Goal: Communication & Community: Answer question/provide support

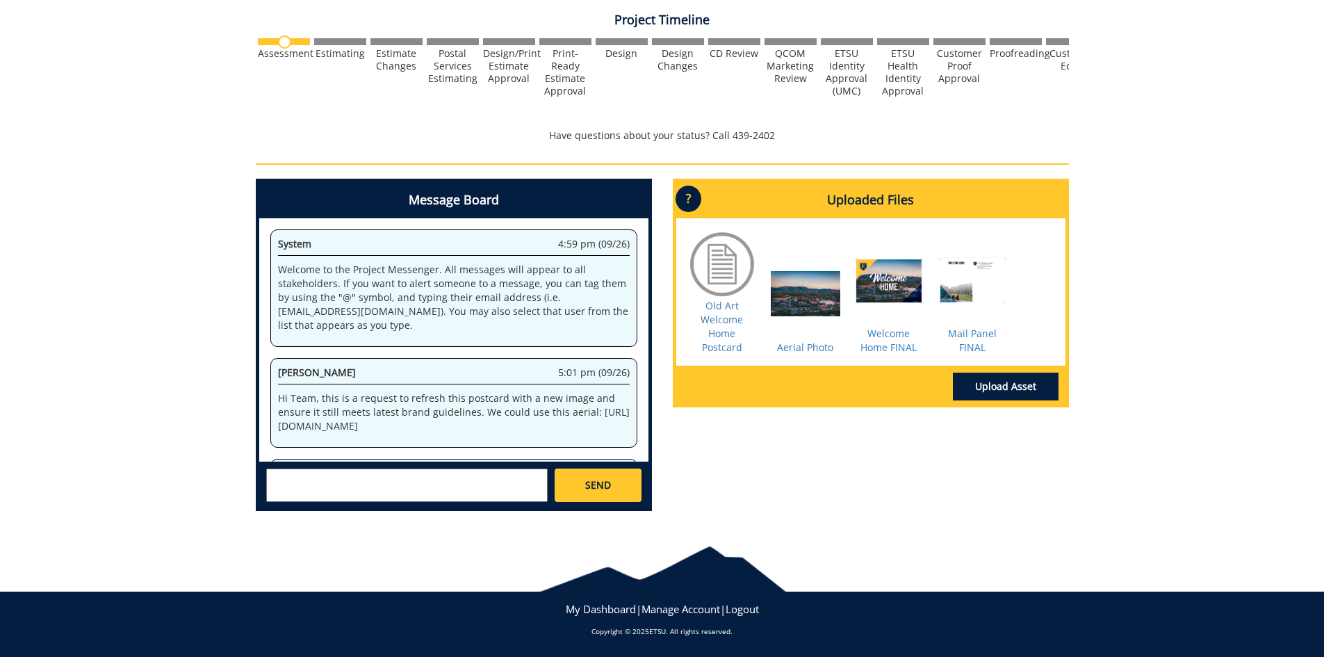
scroll to position [310, 0]
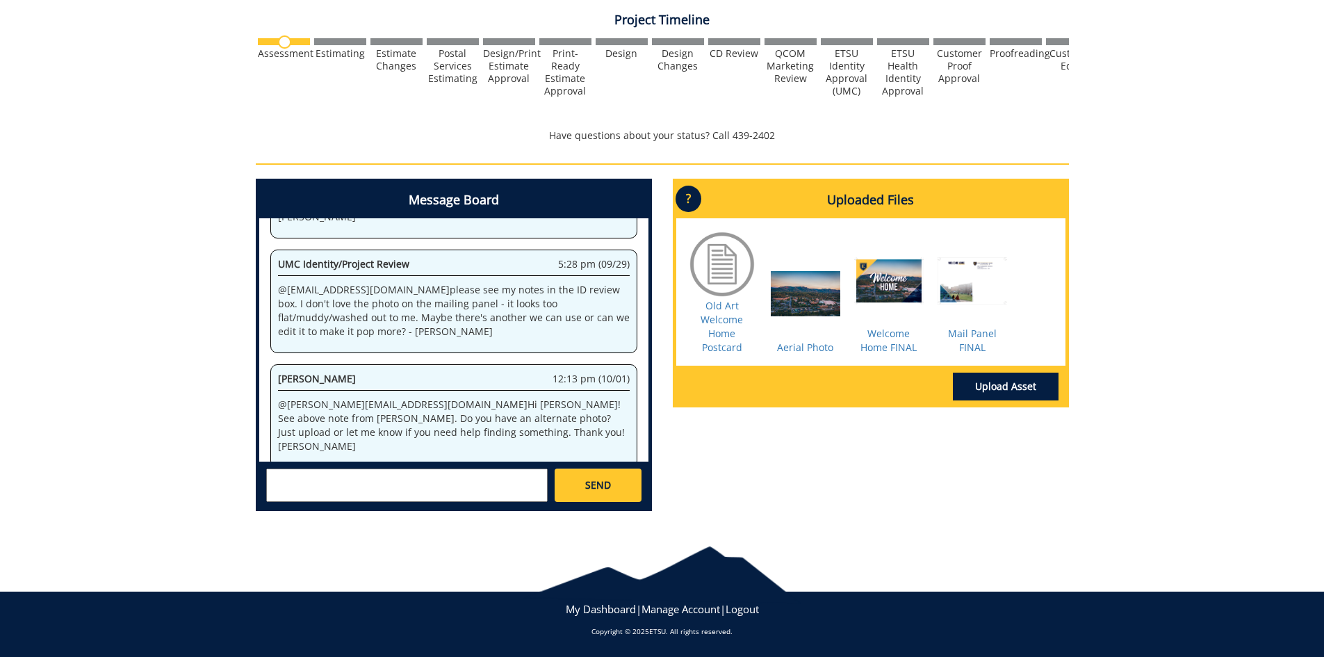
click at [321, 475] on textarea at bounding box center [406, 484] width 281 height 33
type textarea "!"
type textarea "@fair@mail.etsu.edu Thank you for reaching out!! I do feel like when I selected…"
click at [891, 282] on div at bounding box center [888, 291] width 69 height 69
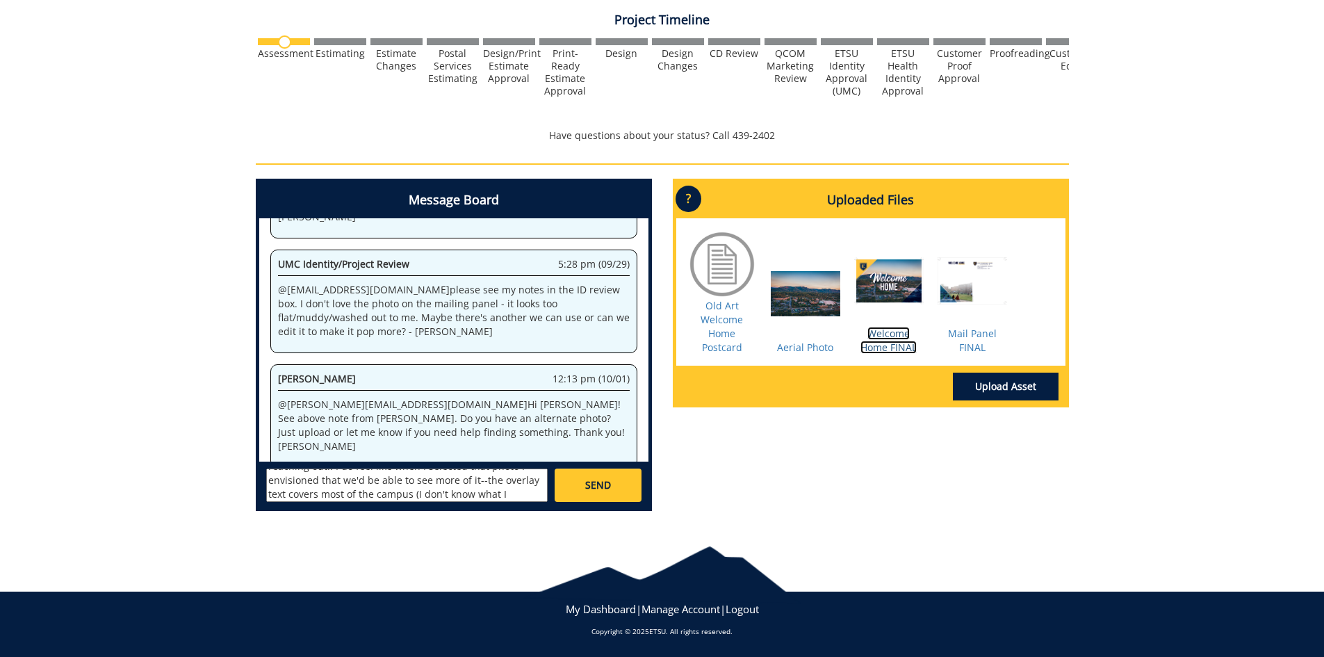
click at [887, 345] on link "Welcome Home FINAL" at bounding box center [888, 340] width 56 height 27
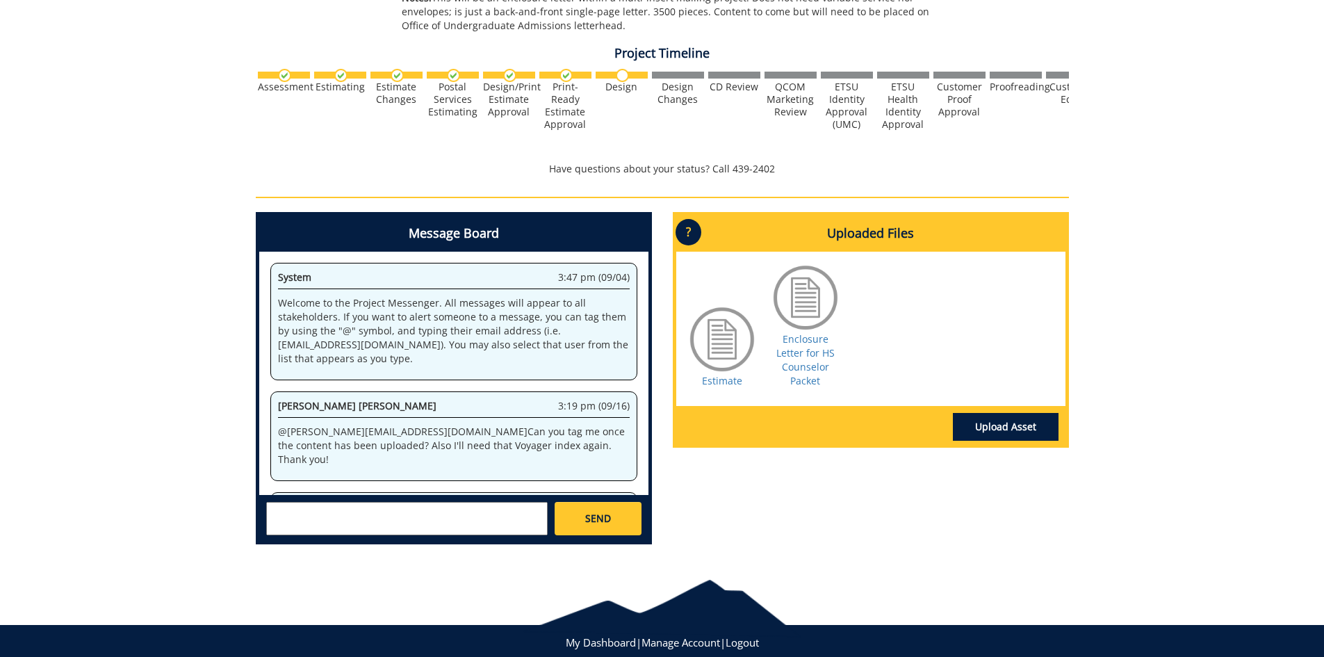
scroll to position [695, 0]
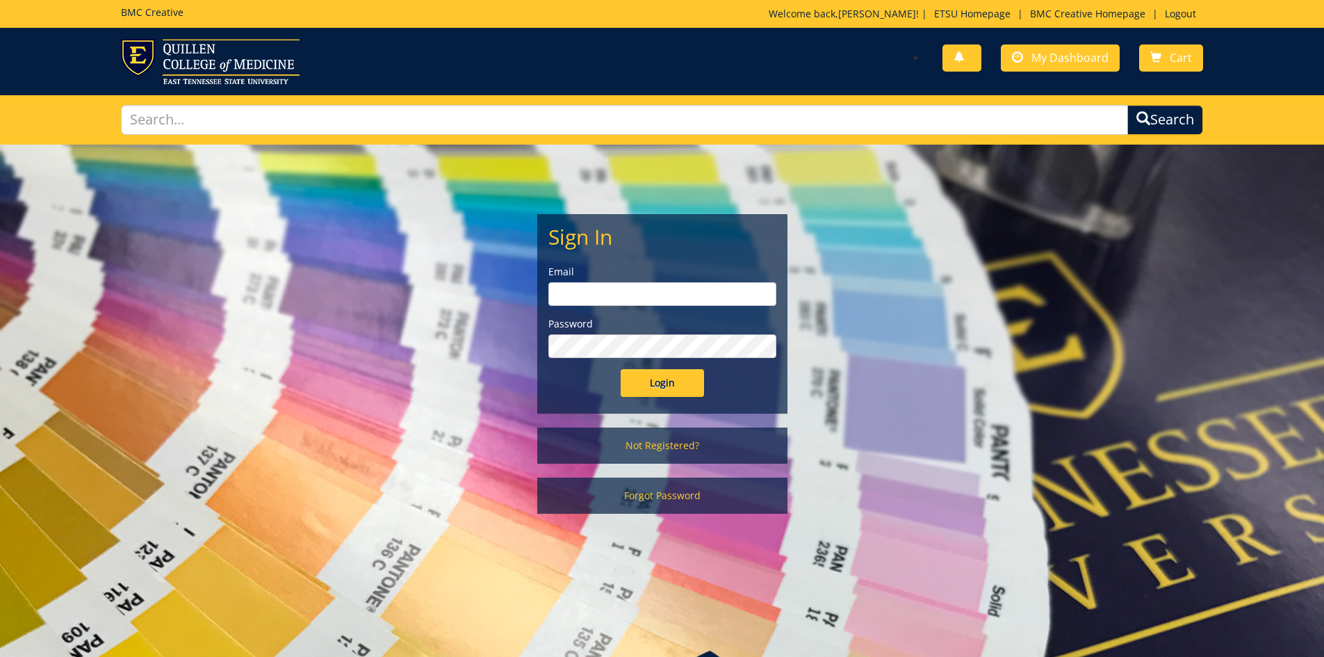
type input "[PERSON_NAME][EMAIL_ADDRESS][DOMAIN_NAME]"
click at [635, 377] on input "Login" at bounding box center [662, 383] width 83 height 28
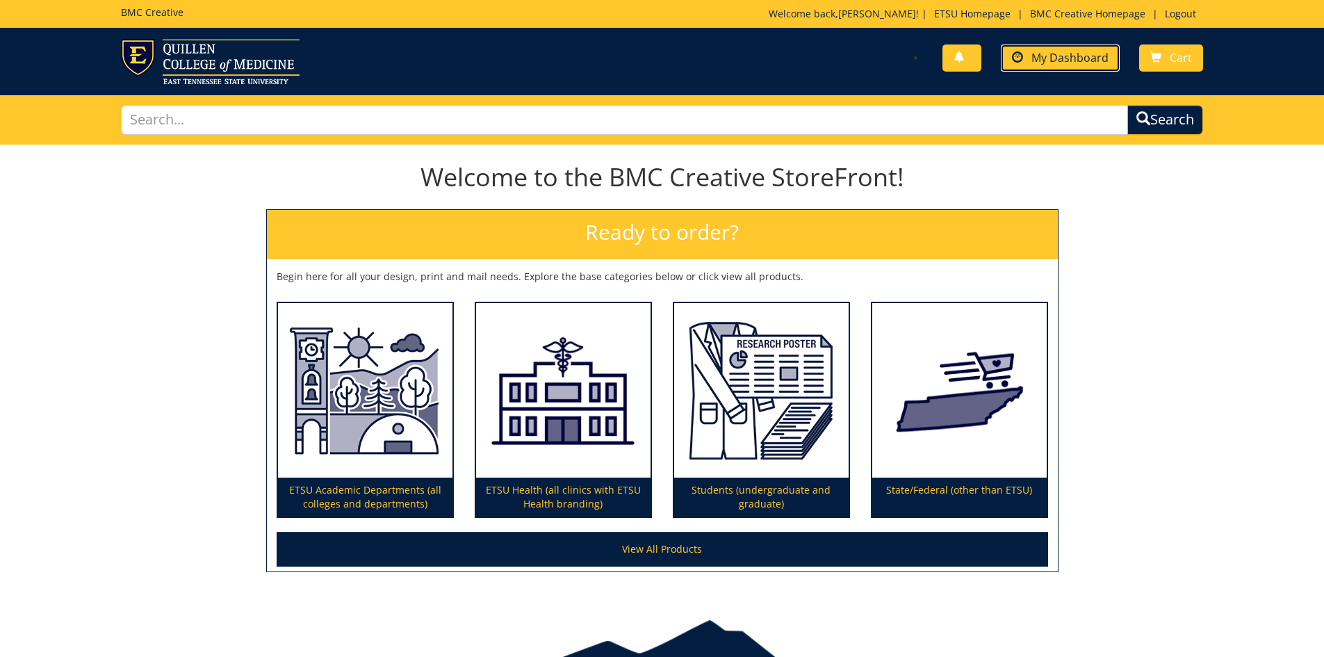
click at [1058, 51] on span "My Dashboard" at bounding box center [1069, 57] width 77 height 15
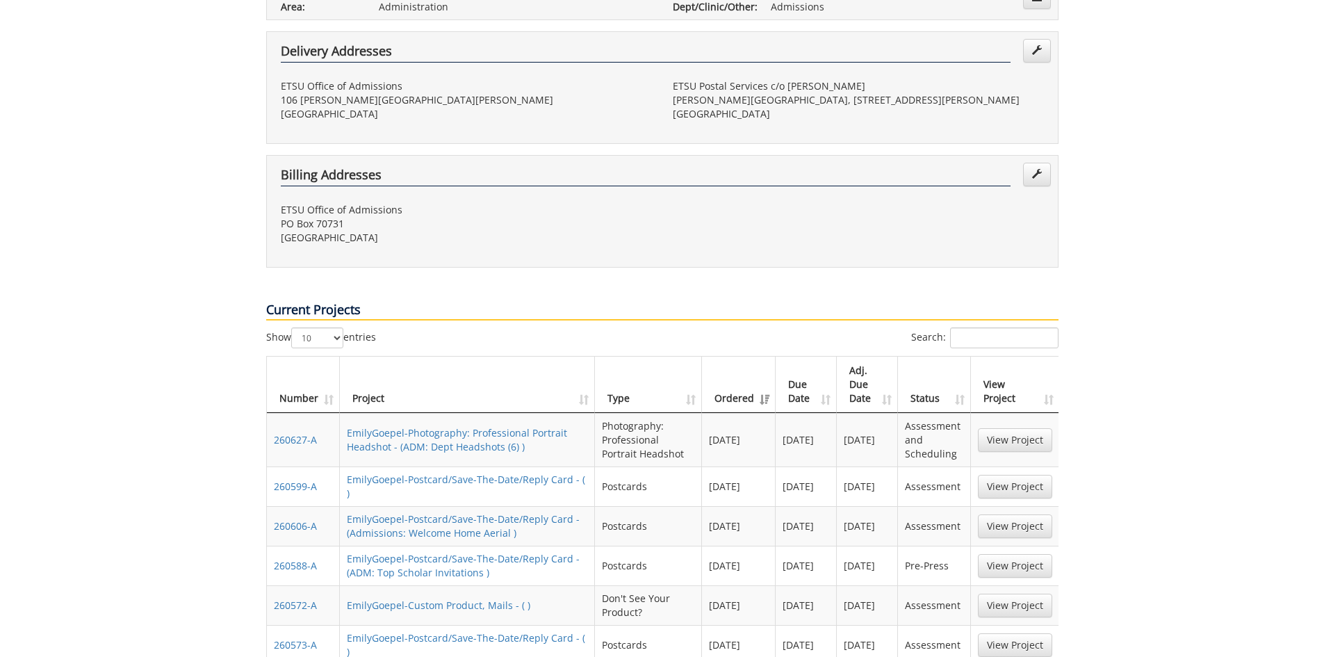
scroll to position [486, 0]
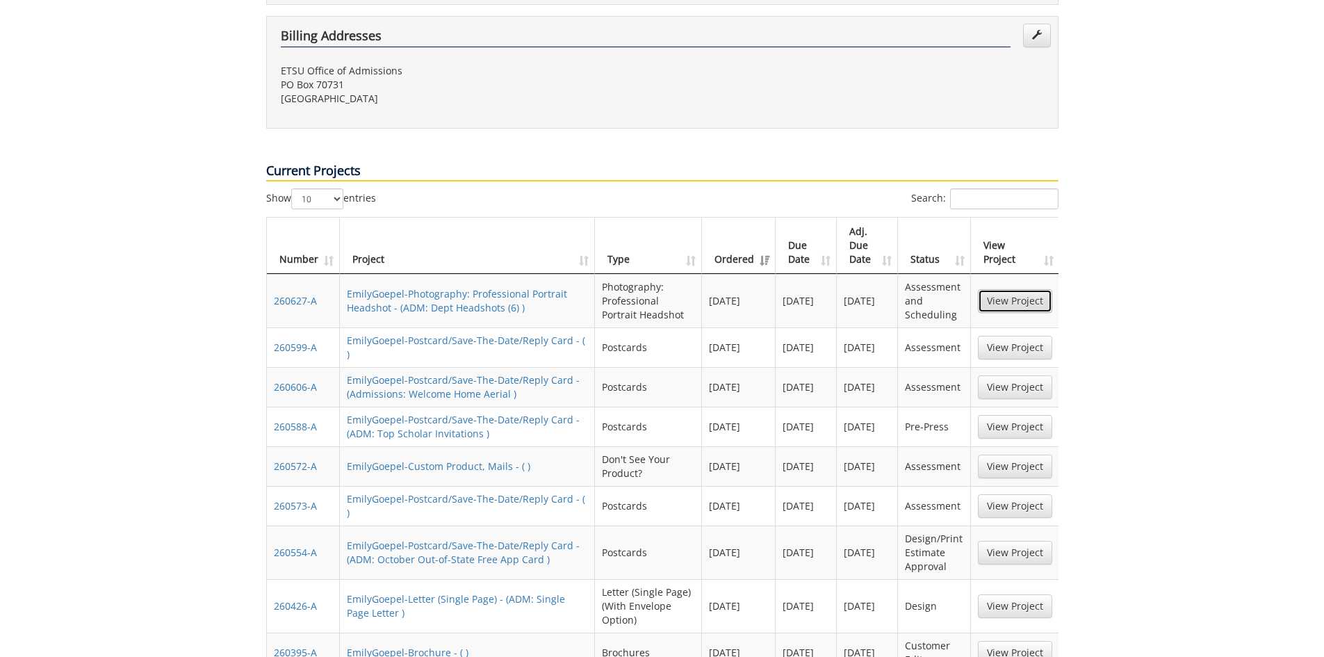
click at [1014, 289] on link "View Project" at bounding box center [1015, 301] width 74 height 24
click at [1023, 336] on link "View Project" at bounding box center [1015, 348] width 74 height 24
click at [994, 415] on link "View Project" at bounding box center [1015, 427] width 74 height 24
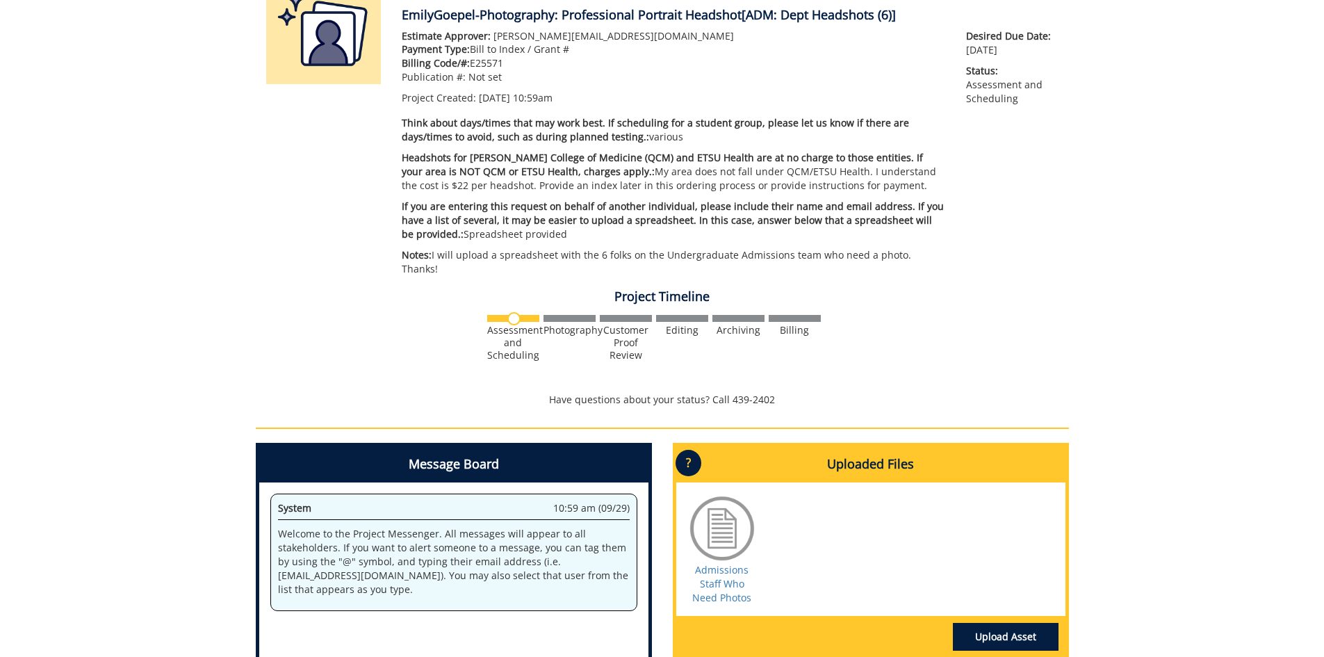
scroll to position [278, 0]
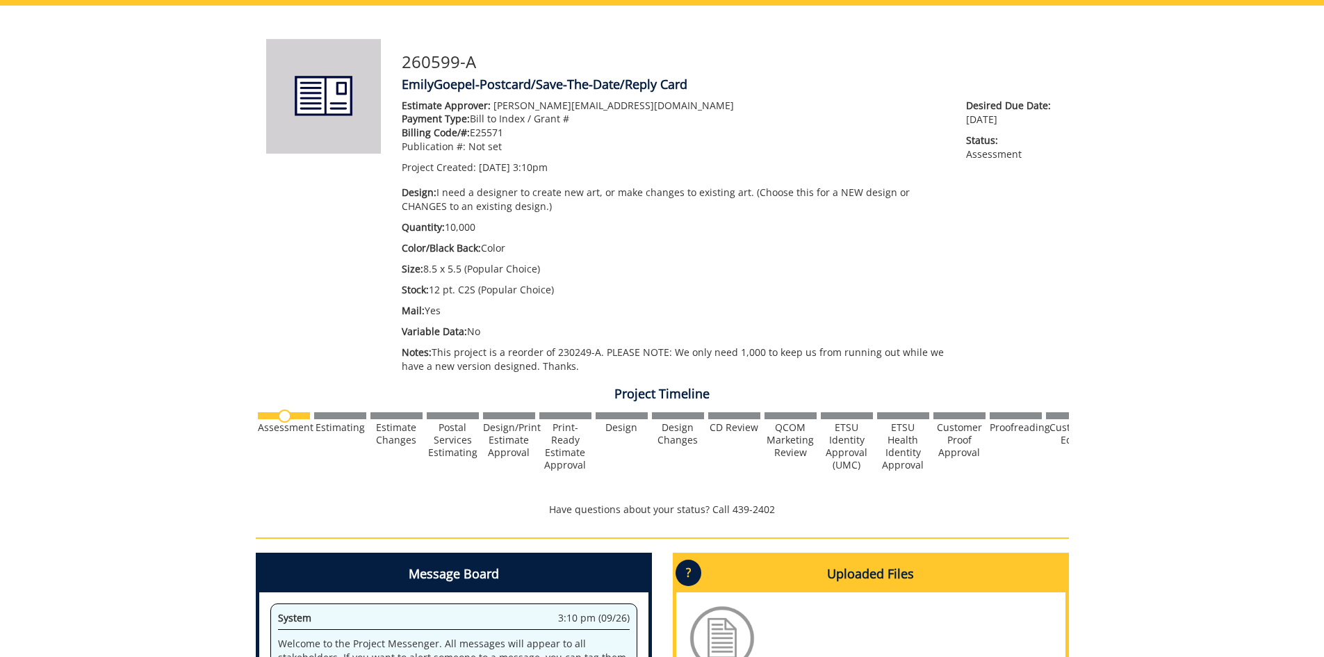
scroll to position [208, 0]
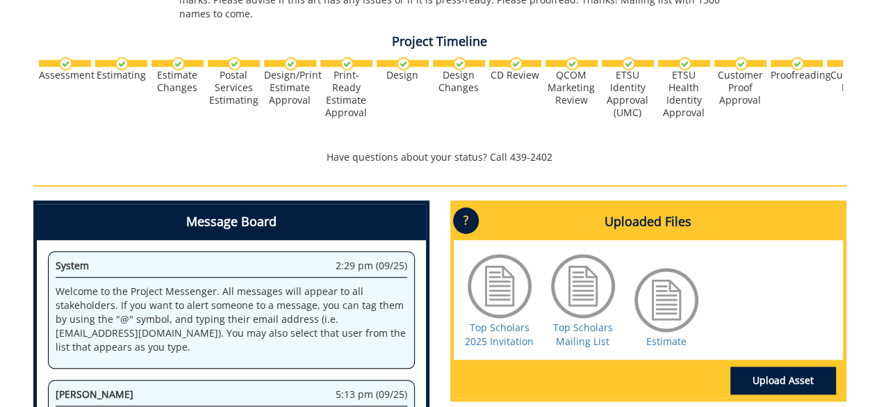
scroll to position [520, 0]
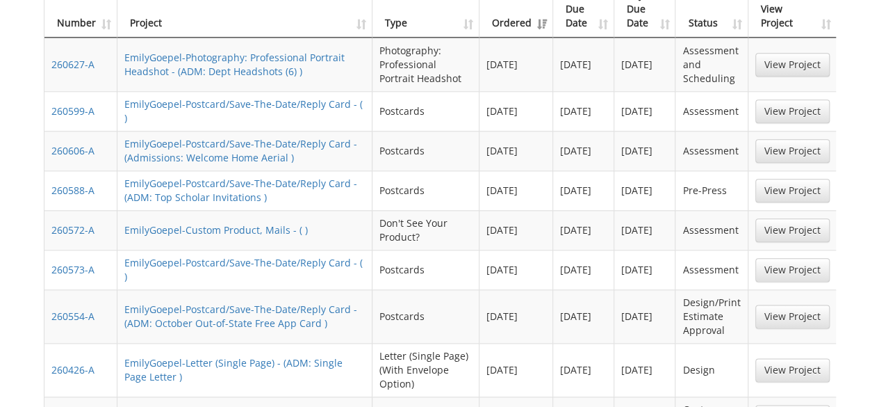
scroll to position [723, 0]
click at [808, 139] on link "View Project" at bounding box center [792, 151] width 74 height 24
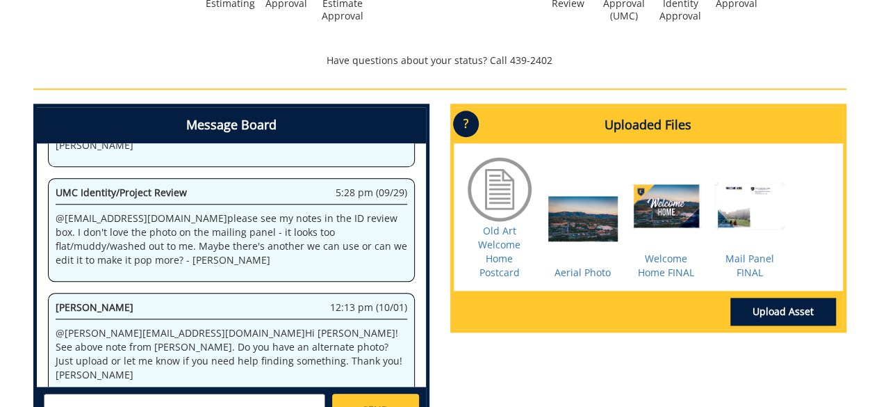
scroll to position [591, 0]
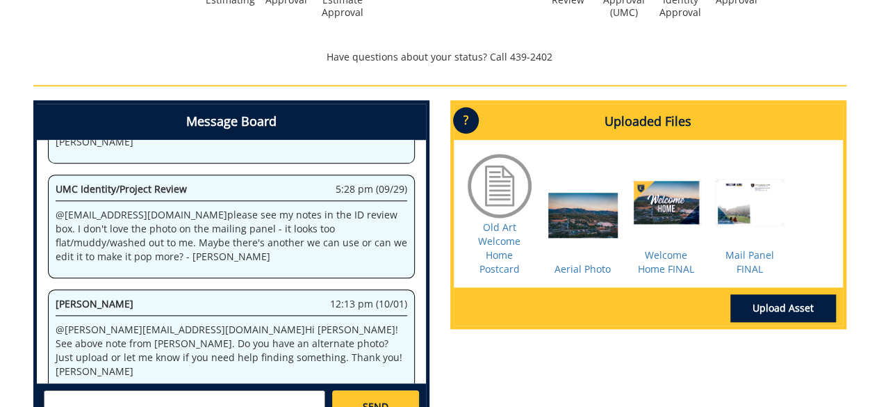
click at [662, 193] on div at bounding box center [666, 213] width 69 height 69
click at [659, 200] on div at bounding box center [666, 213] width 69 height 69
click at [660, 265] on link "Welcome Home FINAL" at bounding box center [666, 261] width 56 height 27
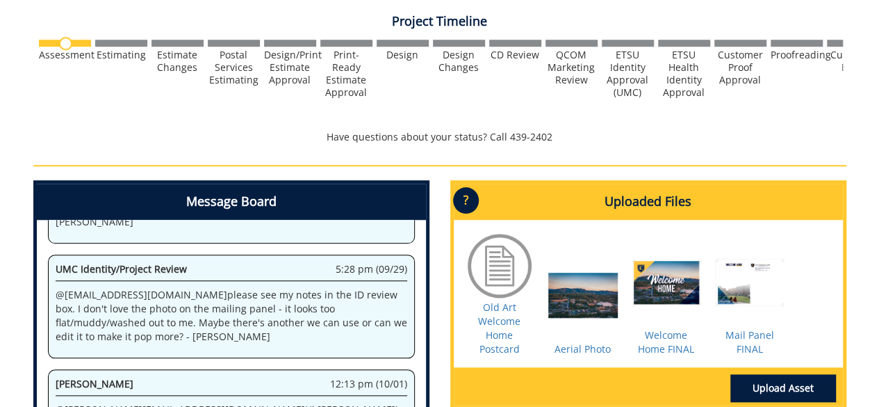
scroll to position [762, 0]
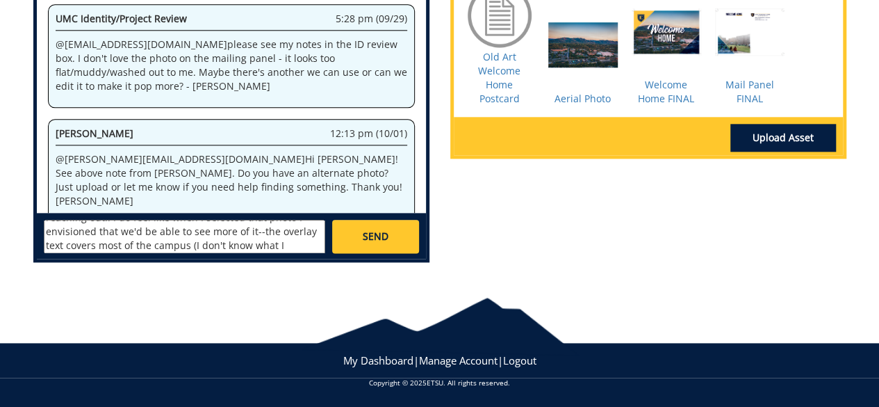
click at [298, 240] on textarea "@fair@mail.etsu.edu Thank you for reaching out!! I do feel like when I selected…" at bounding box center [184, 236] width 281 height 33
type textarea "@[EMAIL_ADDRESS][DOMAIN_NAME] Thank you for reaching out!! I do feel like when …"
click at [352, 234] on link "SEND" at bounding box center [375, 236] width 86 height 33
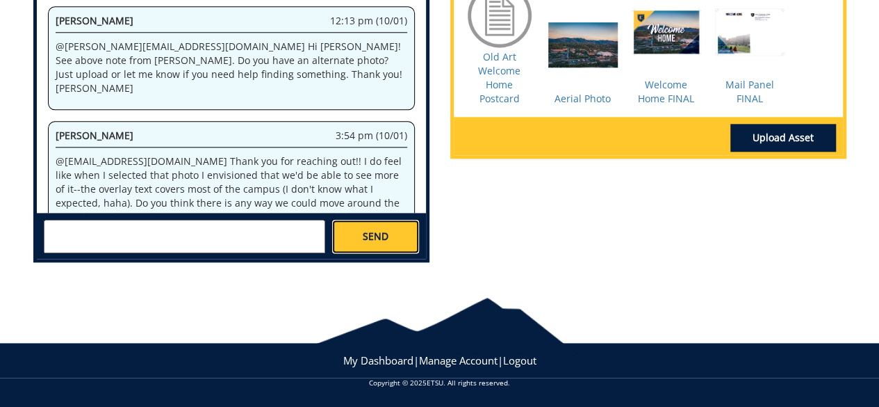
scroll to position [18804, 0]
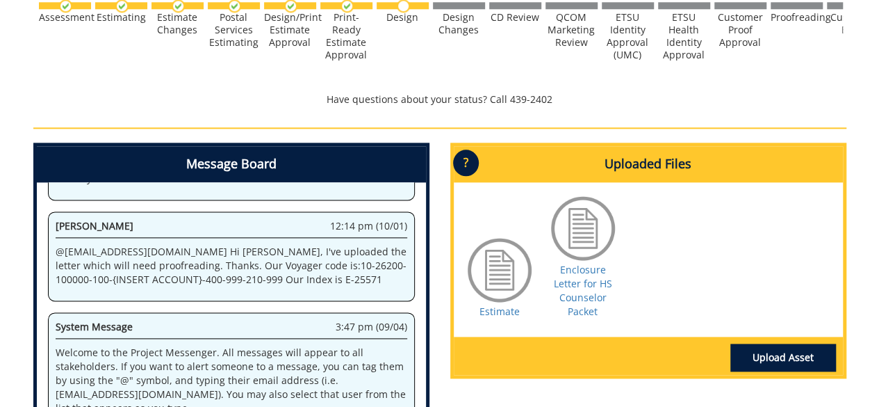
scroll to position [834, 0]
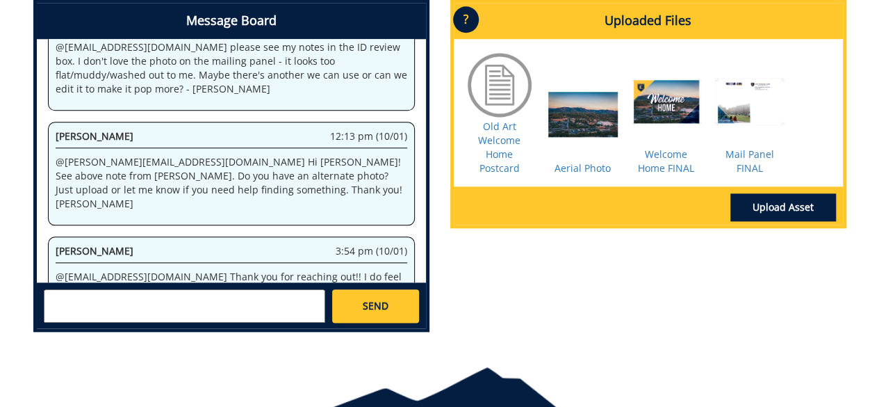
scroll to position [59479, 0]
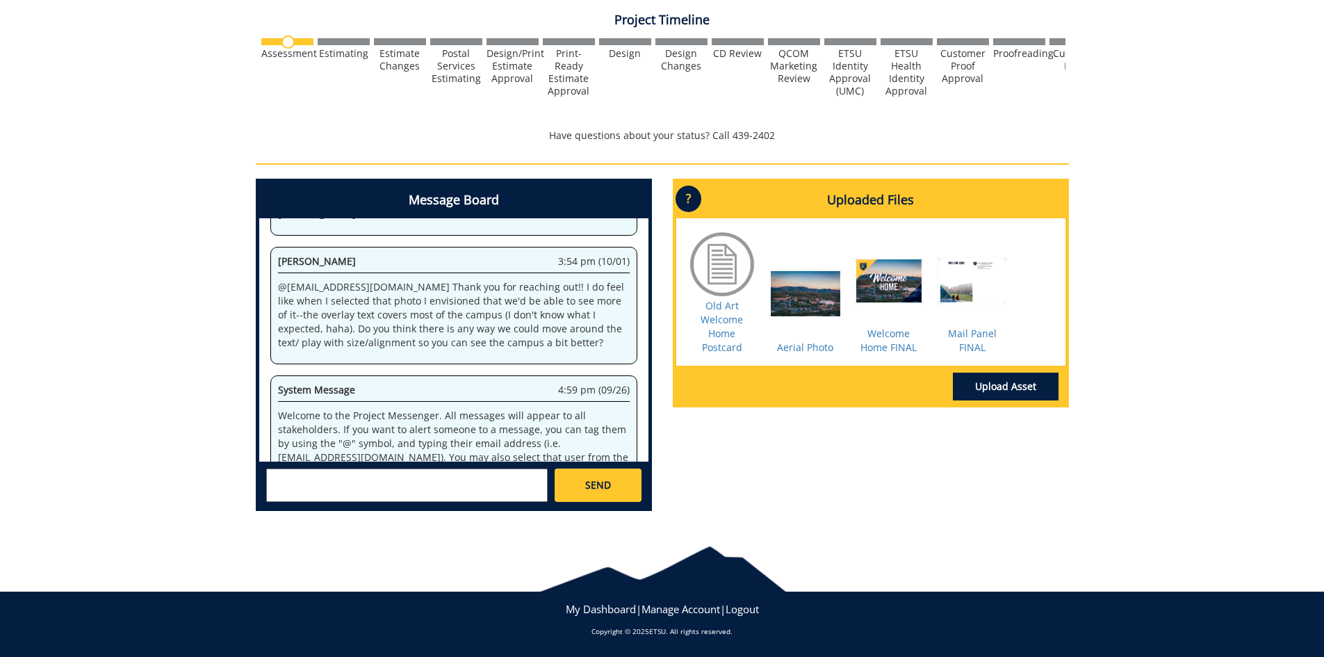
scroll to position [10650, 0]
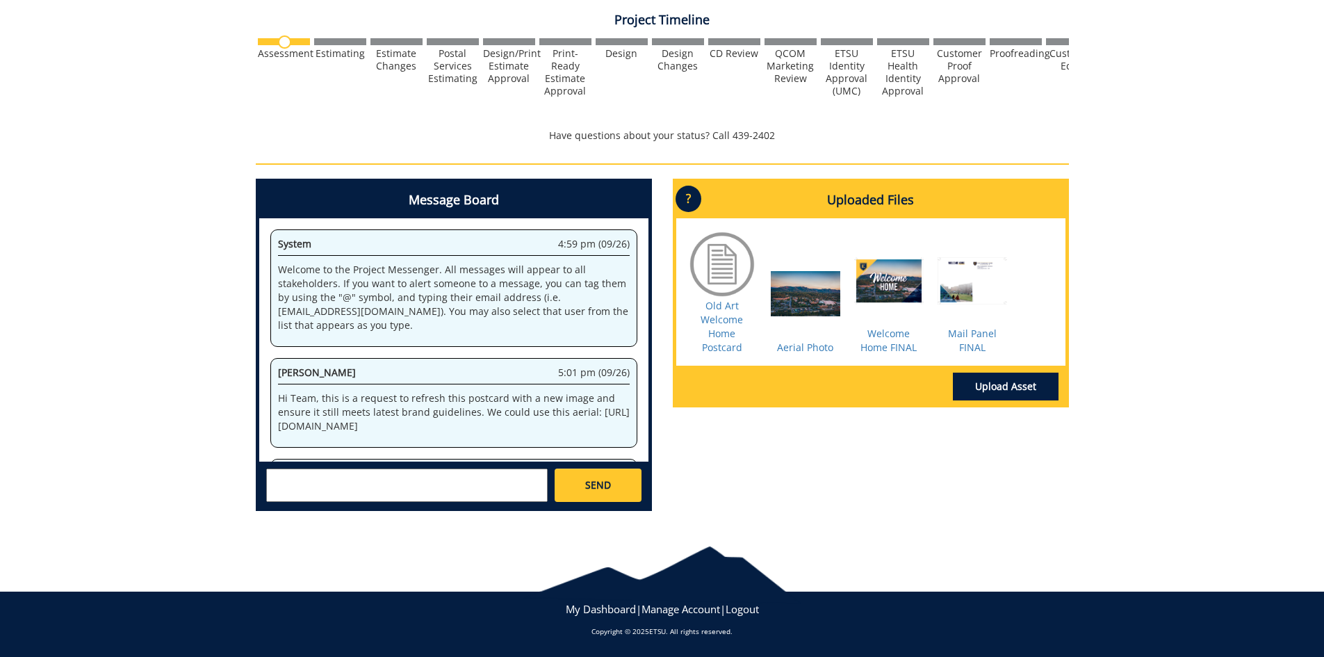
scroll to position [439, 0]
